Goal: Find specific page/section: Find specific page/section

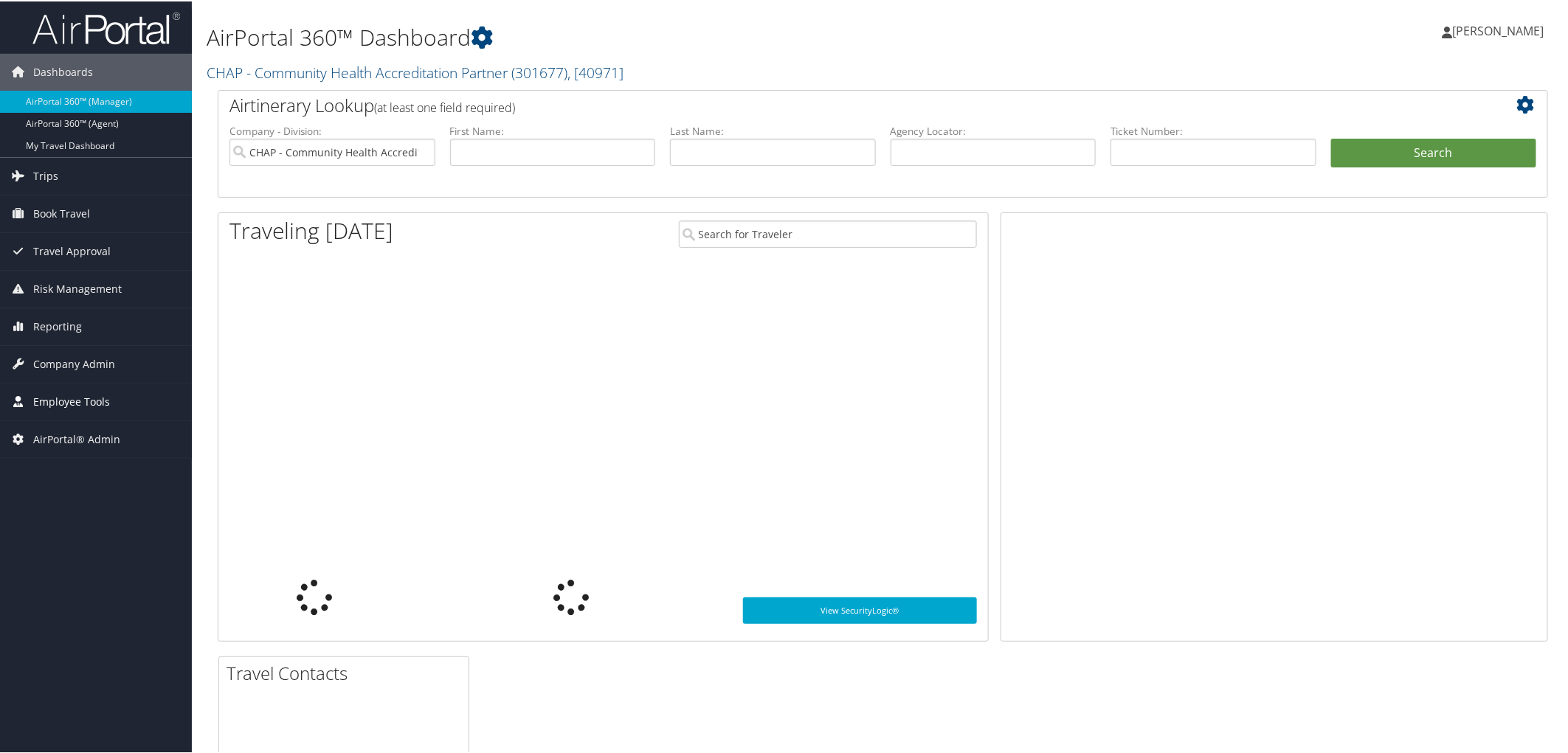
click at [50, 401] on span "Employee Tools" at bounding box center [71, 401] width 77 height 37
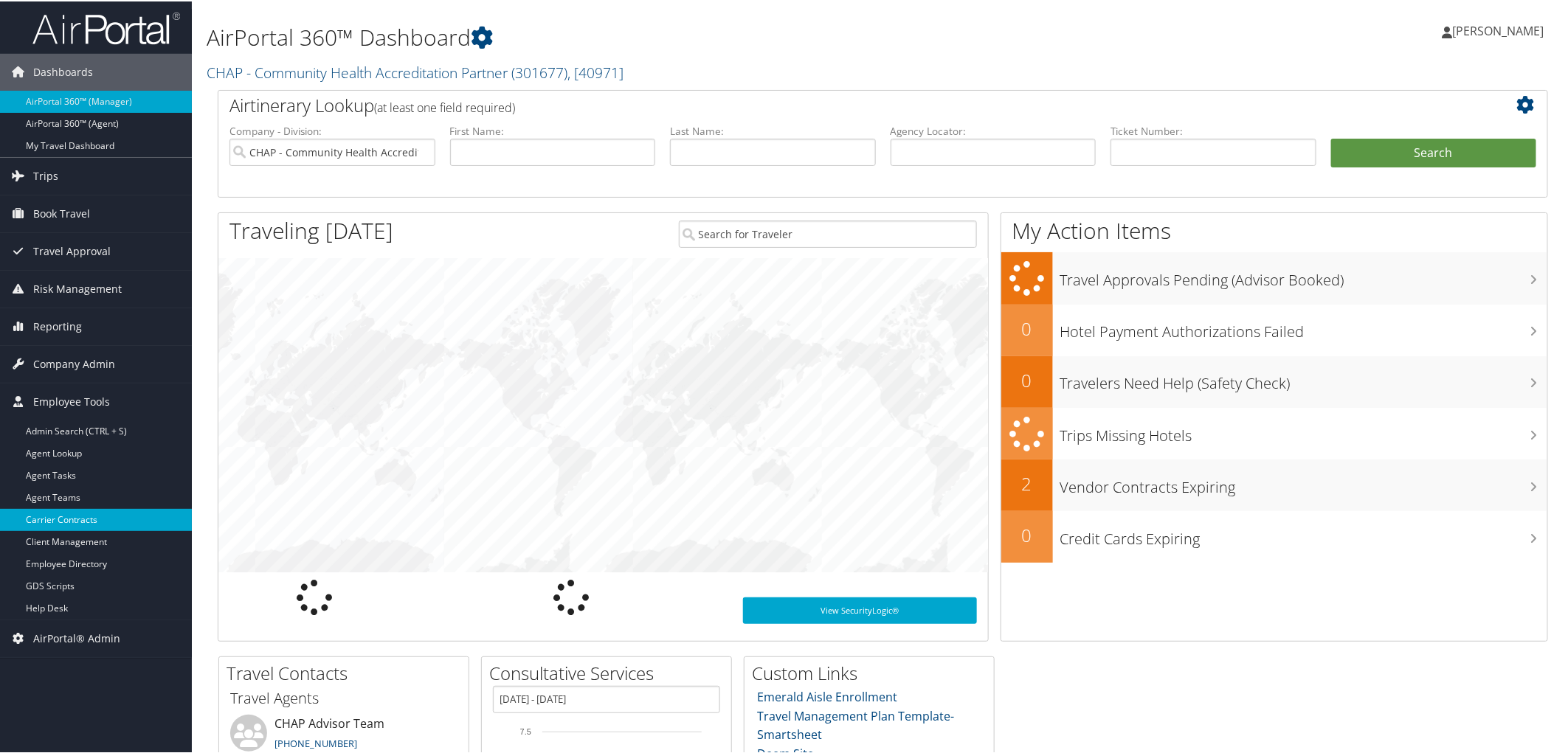
click at [76, 528] on link "Carrier Contracts" at bounding box center [95, 518] width 192 height 22
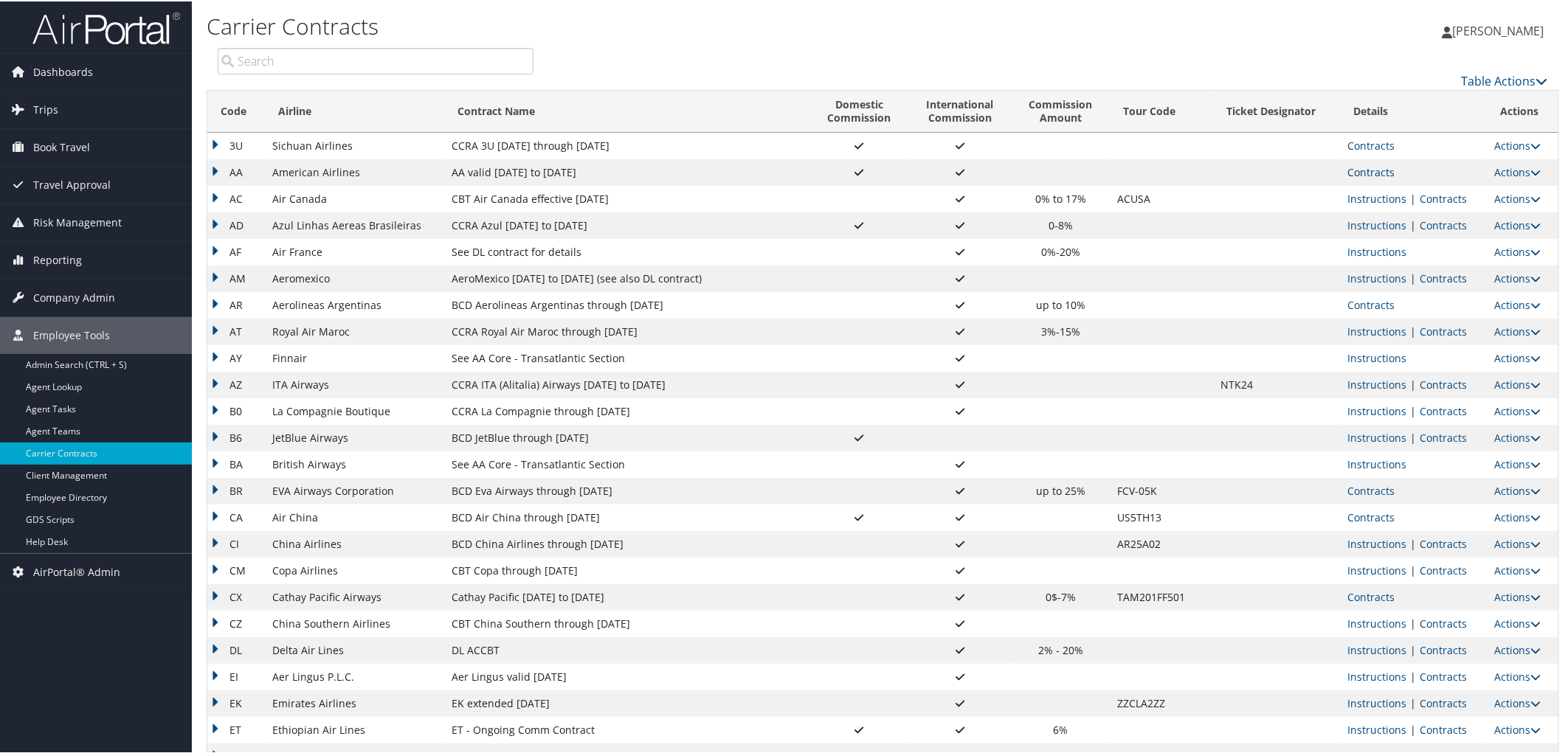
click at [1370, 177] on link "Contracts" at bounding box center [1371, 171] width 47 height 14
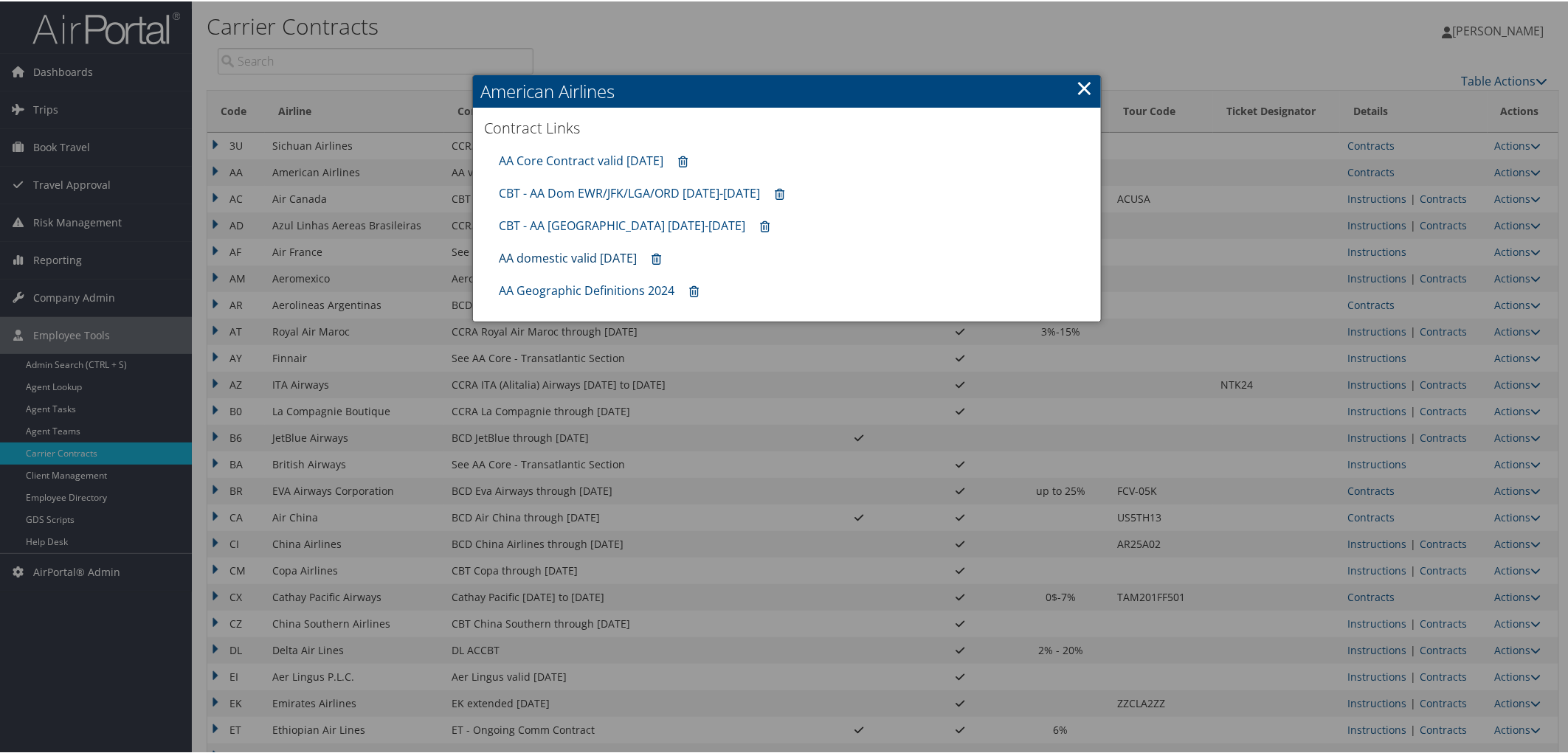
click at [549, 249] on link "AA domestic valid 30jun26" at bounding box center [568, 257] width 138 height 17
